Goal: Task Accomplishment & Management: Use online tool/utility

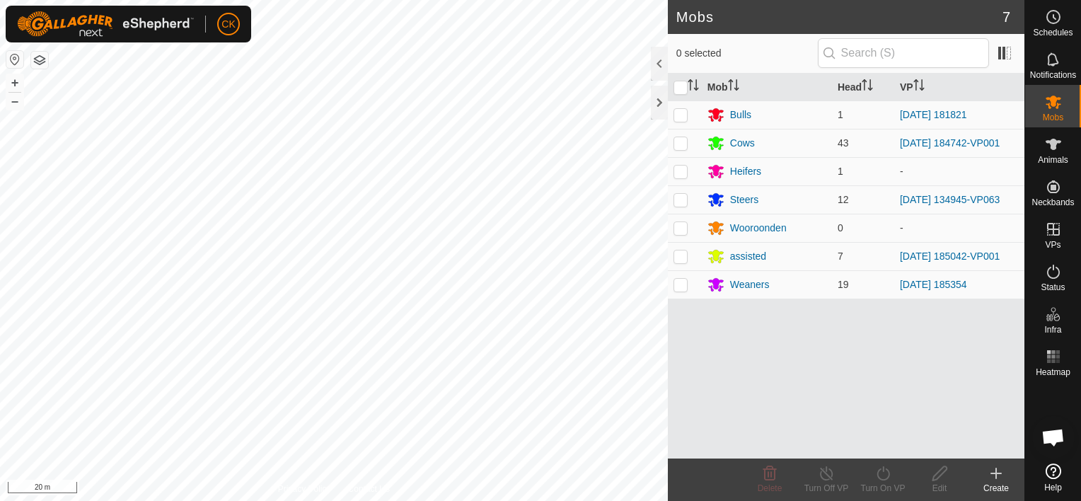
scroll to position [114, 0]
click at [1051, 139] on icon at bounding box center [1053, 144] width 17 height 17
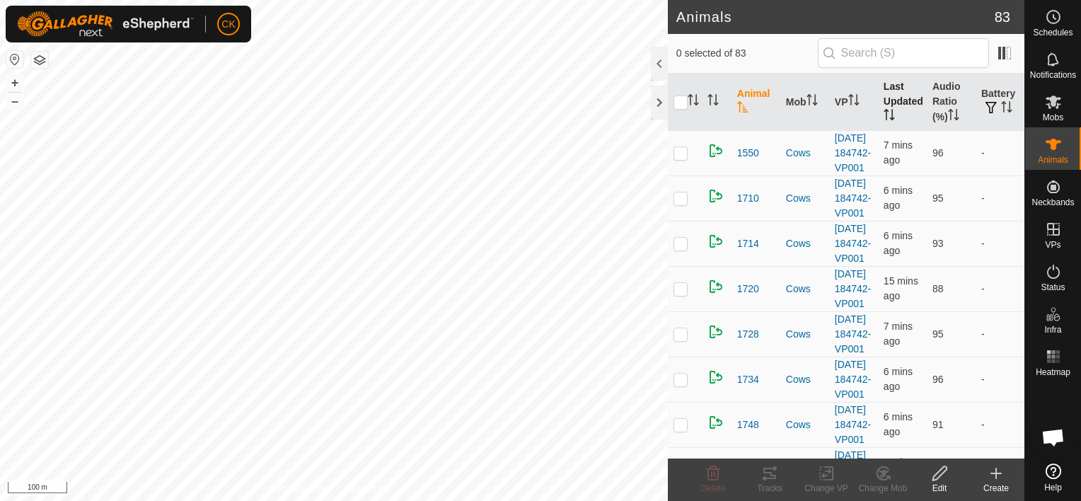
click at [886, 96] on th "Last Updated" at bounding box center [902, 102] width 49 height 57
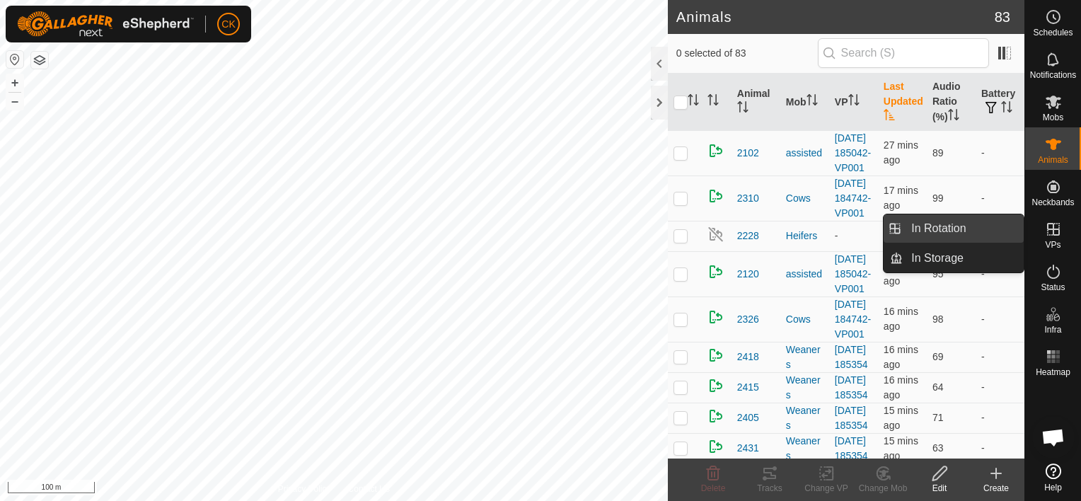
click at [988, 226] on link "In Rotation" at bounding box center [963, 228] width 121 height 28
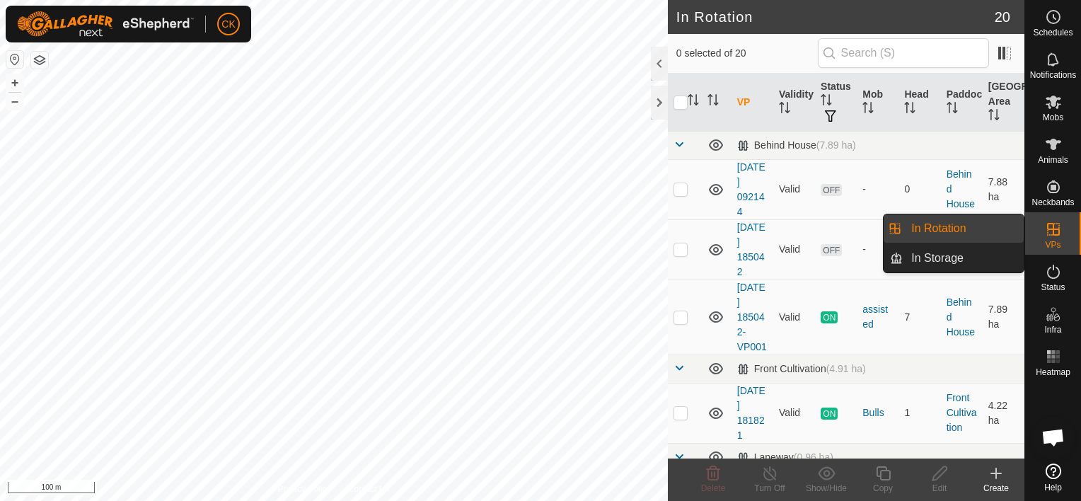
click at [1013, 228] on link "In Rotation" at bounding box center [963, 228] width 121 height 28
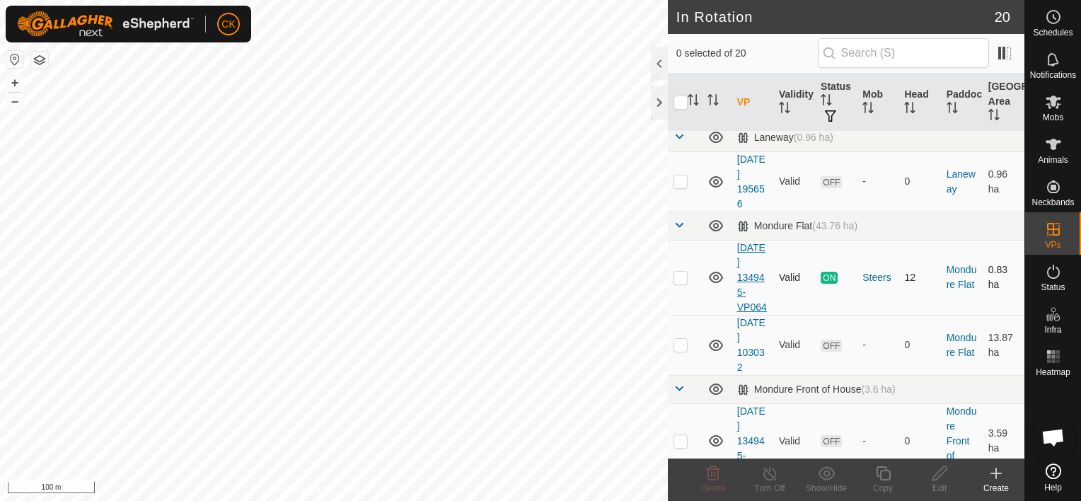
scroll to position [354, 0]
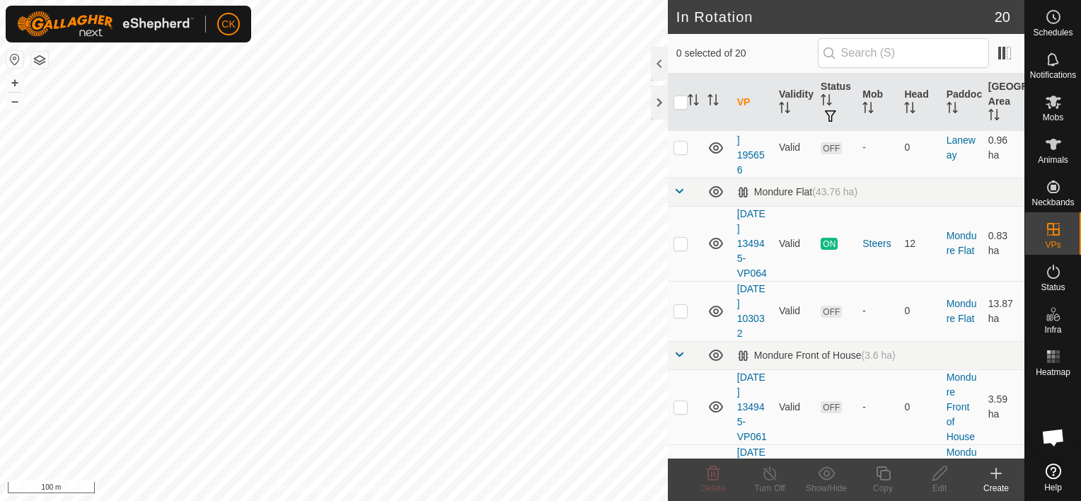
click at [993, 470] on icon at bounding box center [995, 473] width 17 height 17
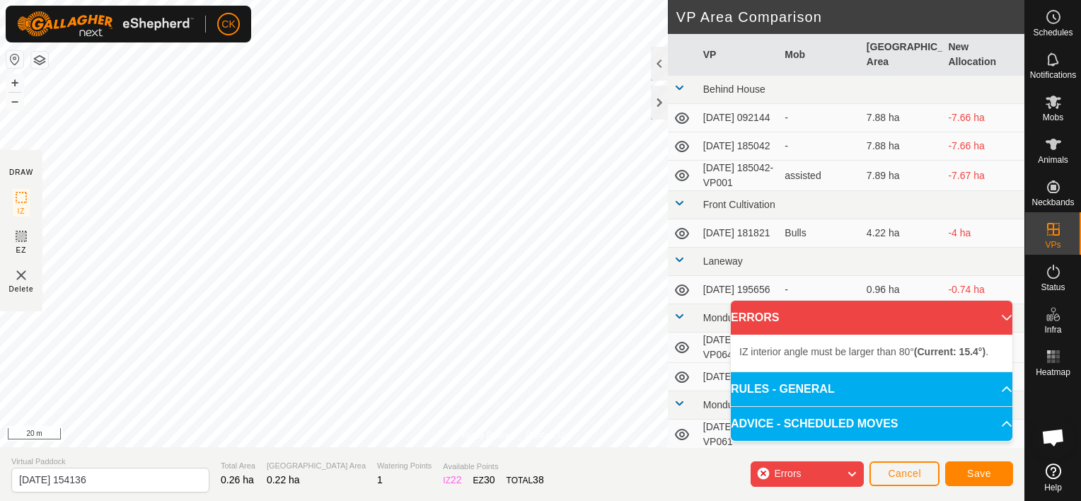
click at [209, 39] on div "CK Schedules Notifications Mobs Animals Neckbands VPs Status Infra Heatmap Help…" at bounding box center [540, 250] width 1081 height 501
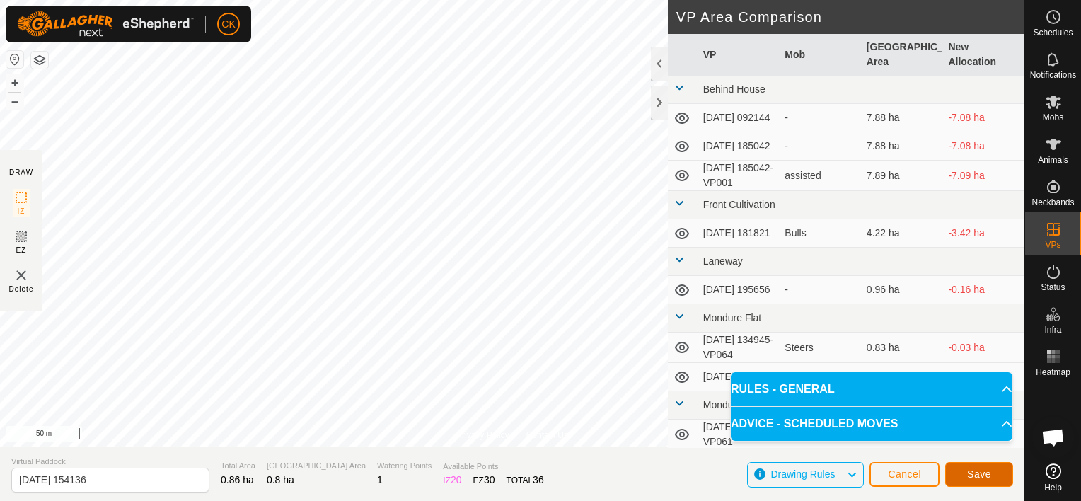
click at [979, 470] on span "Save" at bounding box center [979, 473] width 24 height 11
